Goal: Transaction & Acquisition: Purchase product/service

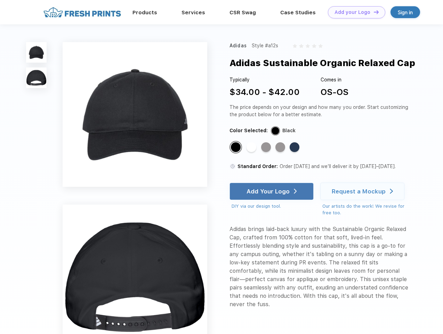
click at [354, 12] on link "Add your Logo Design Tool" at bounding box center [356, 12] width 57 height 12
click at [0, 0] on div "Design Tool" at bounding box center [0, 0] width 0 height 0
click at [373, 12] on link "Add your Logo Design Tool" at bounding box center [356, 12] width 57 height 12
click at [37, 52] on img at bounding box center [36, 52] width 21 height 21
click at [37, 78] on img at bounding box center [36, 78] width 21 height 21
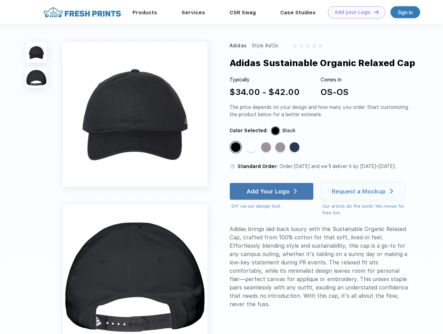
click at [237, 148] on div "Standard Color" at bounding box center [236, 147] width 10 height 10
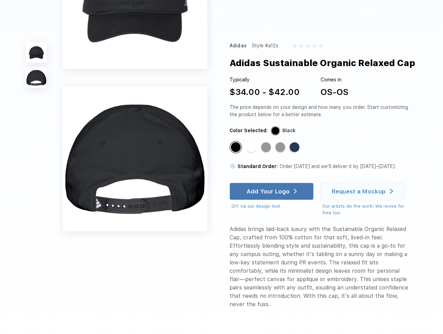
click at [252, 148] on div "Standard Color" at bounding box center [252, 147] width 10 height 10
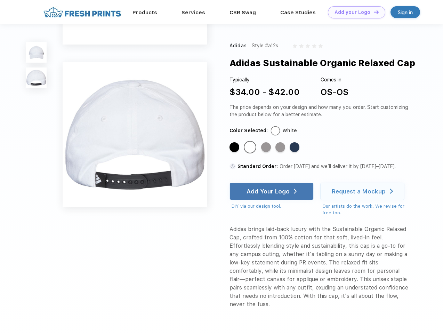
click at [267, 148] on div "Standard Color" at bounding box center [266, 147] width 10 height 10
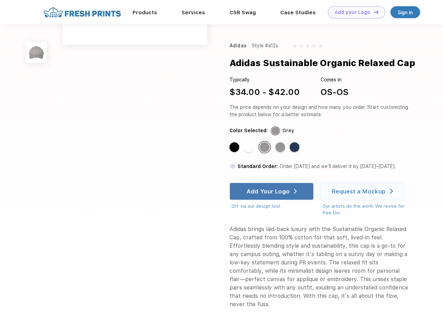
click at [281, 148] on div "Standard Color" at bounding box center [281, 147] width 10 height 10
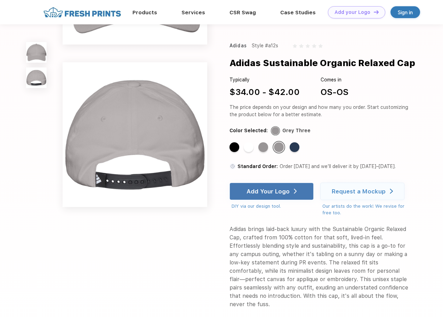
scroll to position [0, 0]
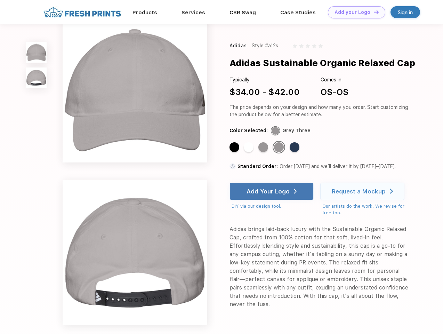
click at [295, 148] on div "Standard Color" at bounding box center [295, 147] width 10 height 10
